Goal: Check status: Check status

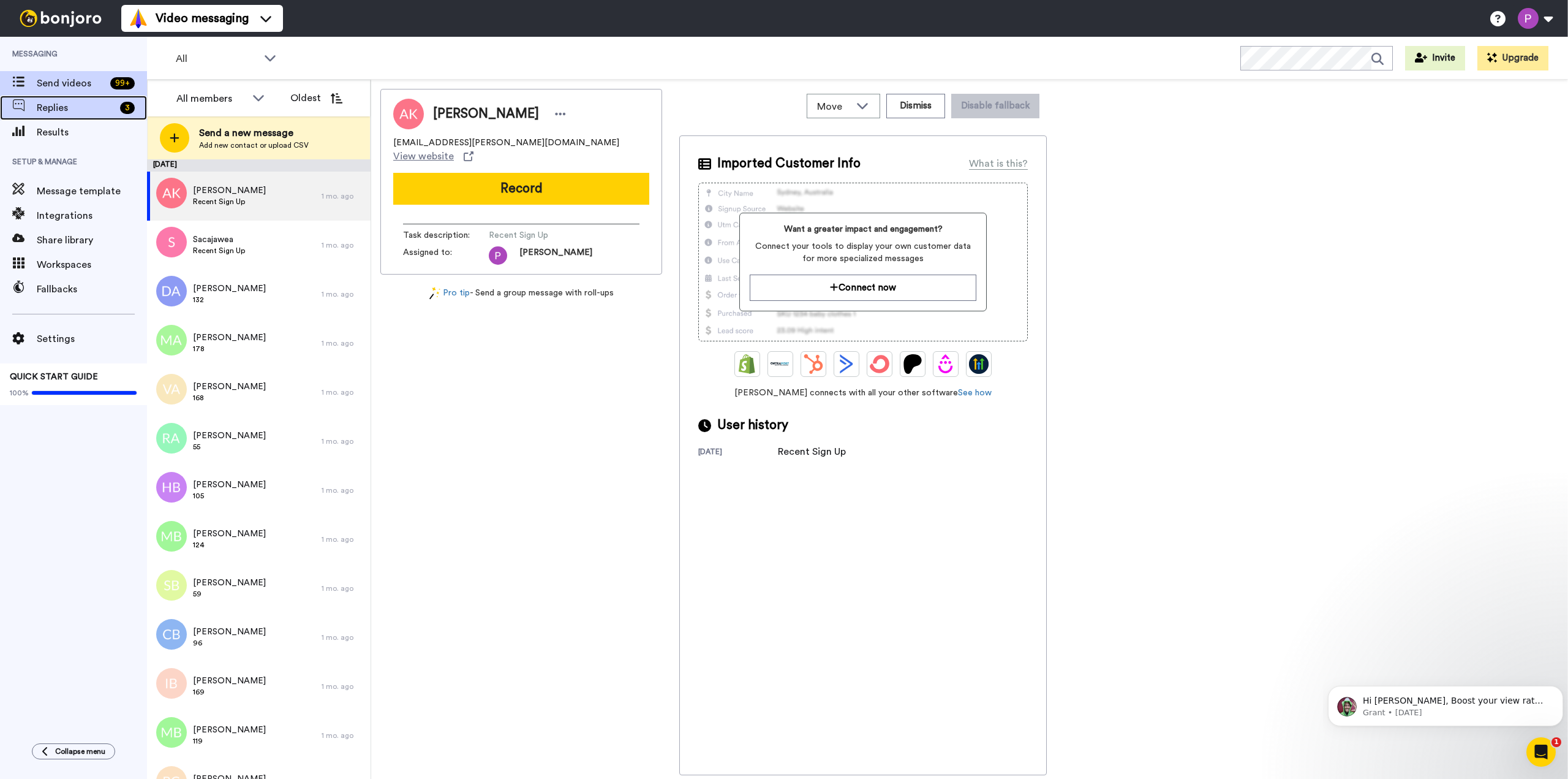
click at [75, 109] on span "Replies" at bounding box center [75, 107] width 78 height 14
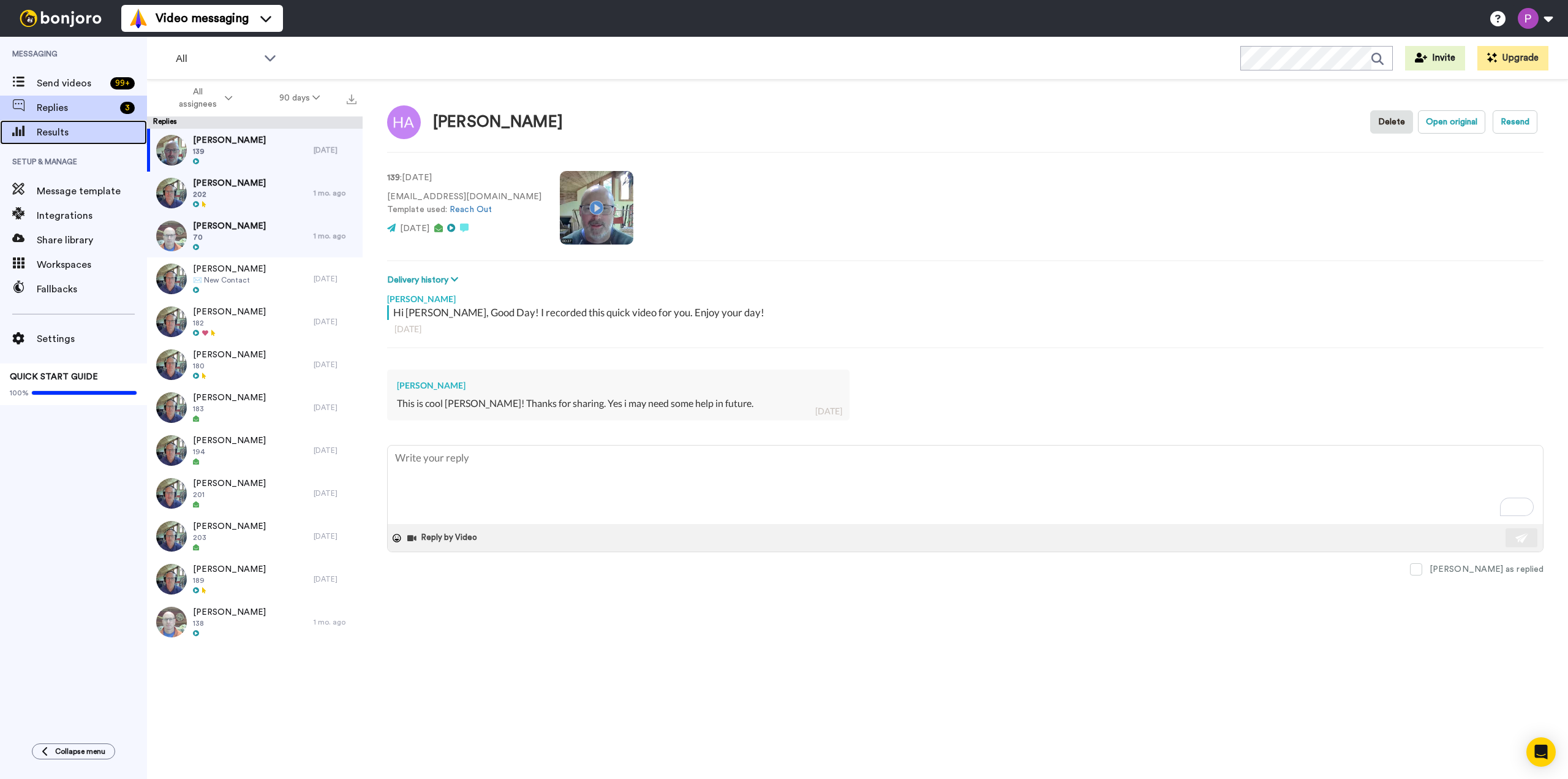
click at [53, 132] on span "Results" at bounding box center [91, 132] width 110 height 14
